Goal: Task Accomplishment & Management: Use online tool/utility

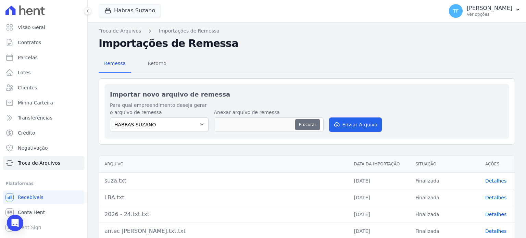
click at [303, 128] on button "Procurar" at bounding box center [307, 124] width 25 height 11
type input "Suzano.txt"
click at [358, 123] on button "Enviar Arquivo" at bounding box center [355, 124] width 53 height 14
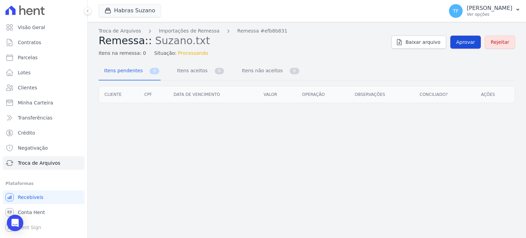
click at [470, 42] on span "Aprovar" at bounding box center [465, 42] width 19 height 7
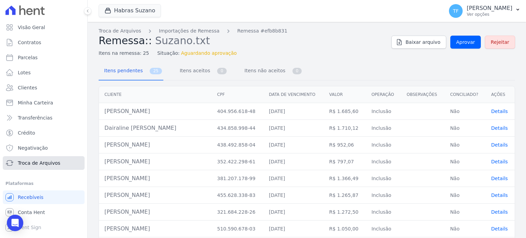
click at [56, 163] on span "Troca de Arquivos" at bounding box center [39, 162] width 42 height 7
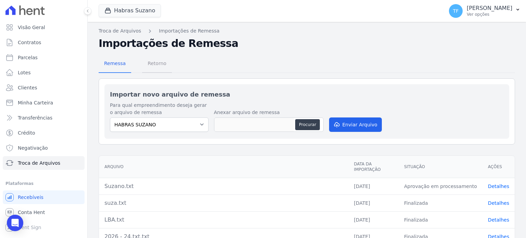
click at [156, 63] on span "Retorno" at bounding box center [156, 63] width 27 height 14
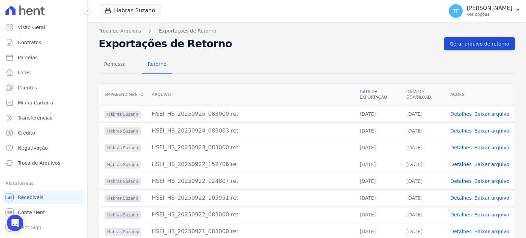
click at [470, 44] on span "Gerar arquivo de retorno" at bounding box center [479, 43] width 60 height 7
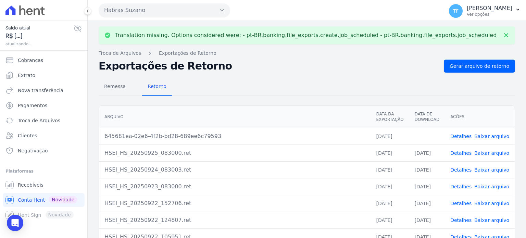
click at [486, 133] on link "Baixar arquivo" at bounding box center [491, 135] width 35 height 5
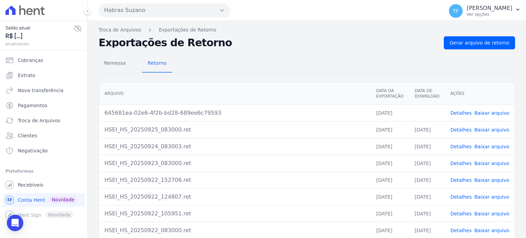
click at [464, 112] on link "Detalhes" at bounding box center [460, 112] width 21 height 5
